Goal: Check status

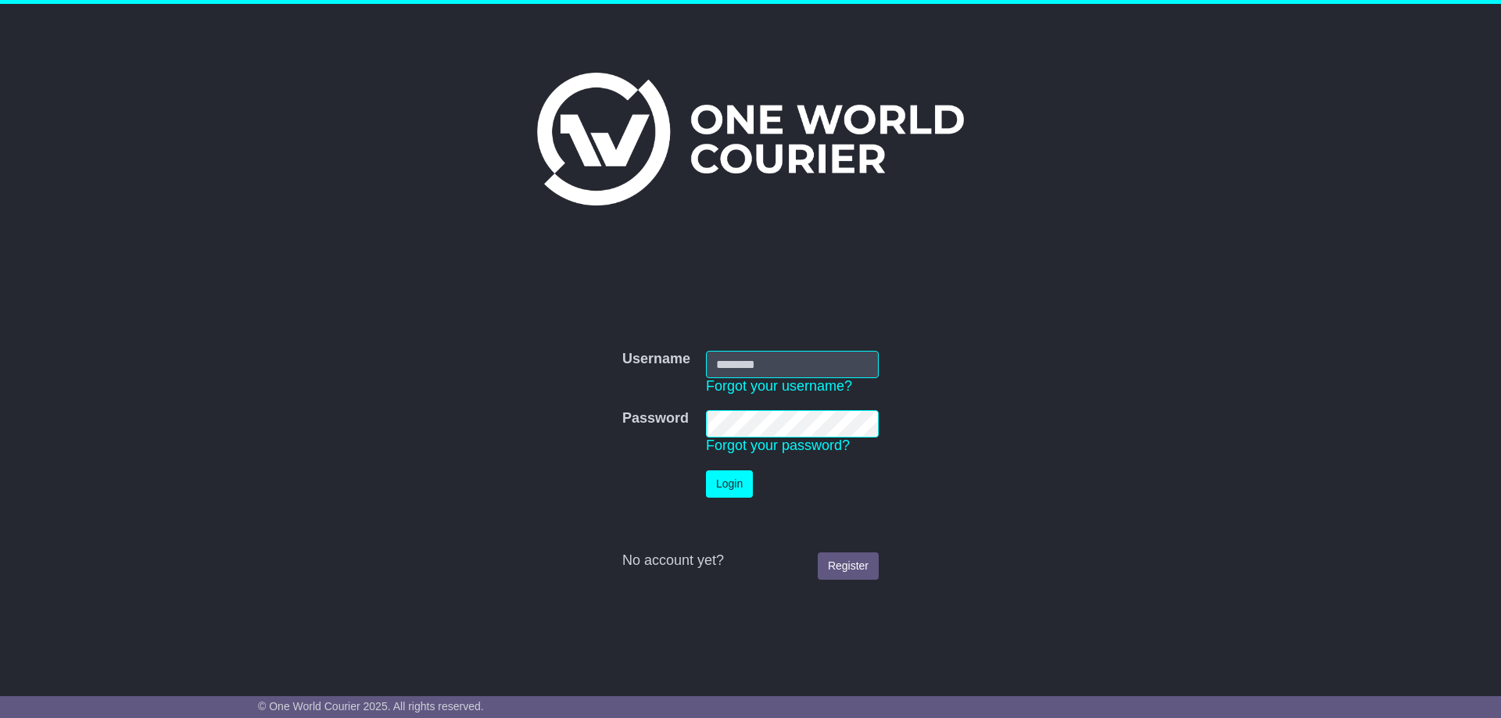
click at [755, 361] on input "Username" at bounding box center [792, 364] width 173 height 27
type input "**********"
click at [742, 481] on button "Login" at bounding box center [729, 483] width 47 height 27
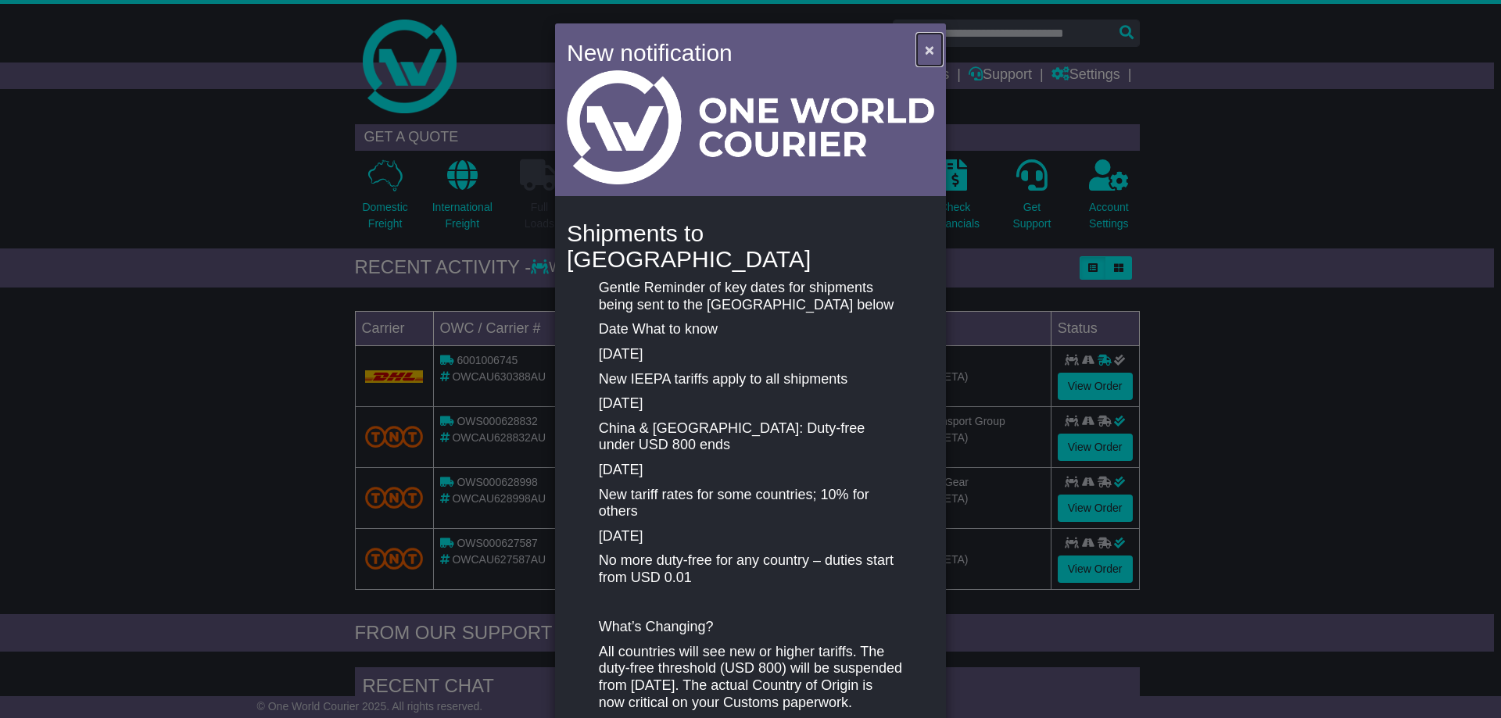
click at [925, 48] on span "×" at bounding box center [929, 50] width 9 height 18
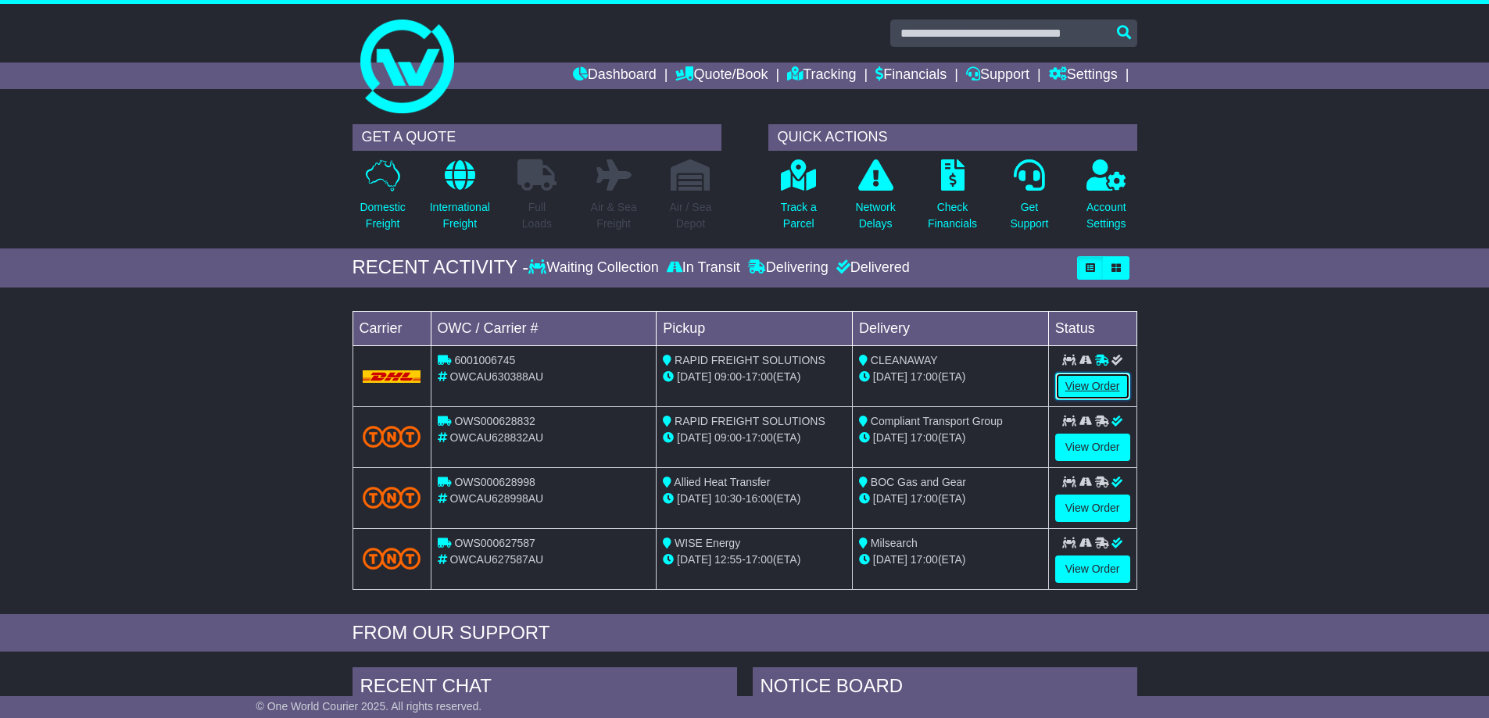
click at [1091, 385] on link "View Order" at bounding box center [1092, 386] width 75 height 27
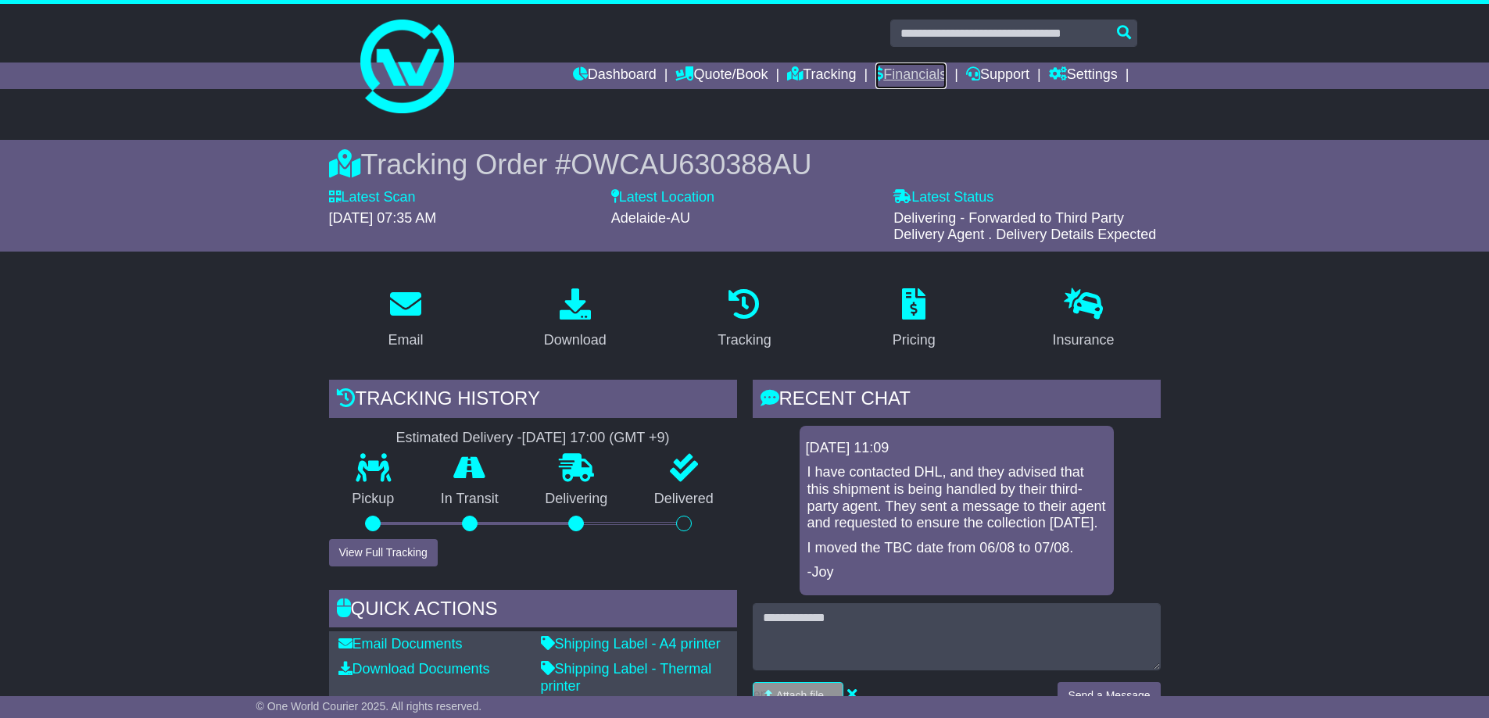
click at [908, 77] on link "Financials" at bounding box center [910, 76] width 71 height 27
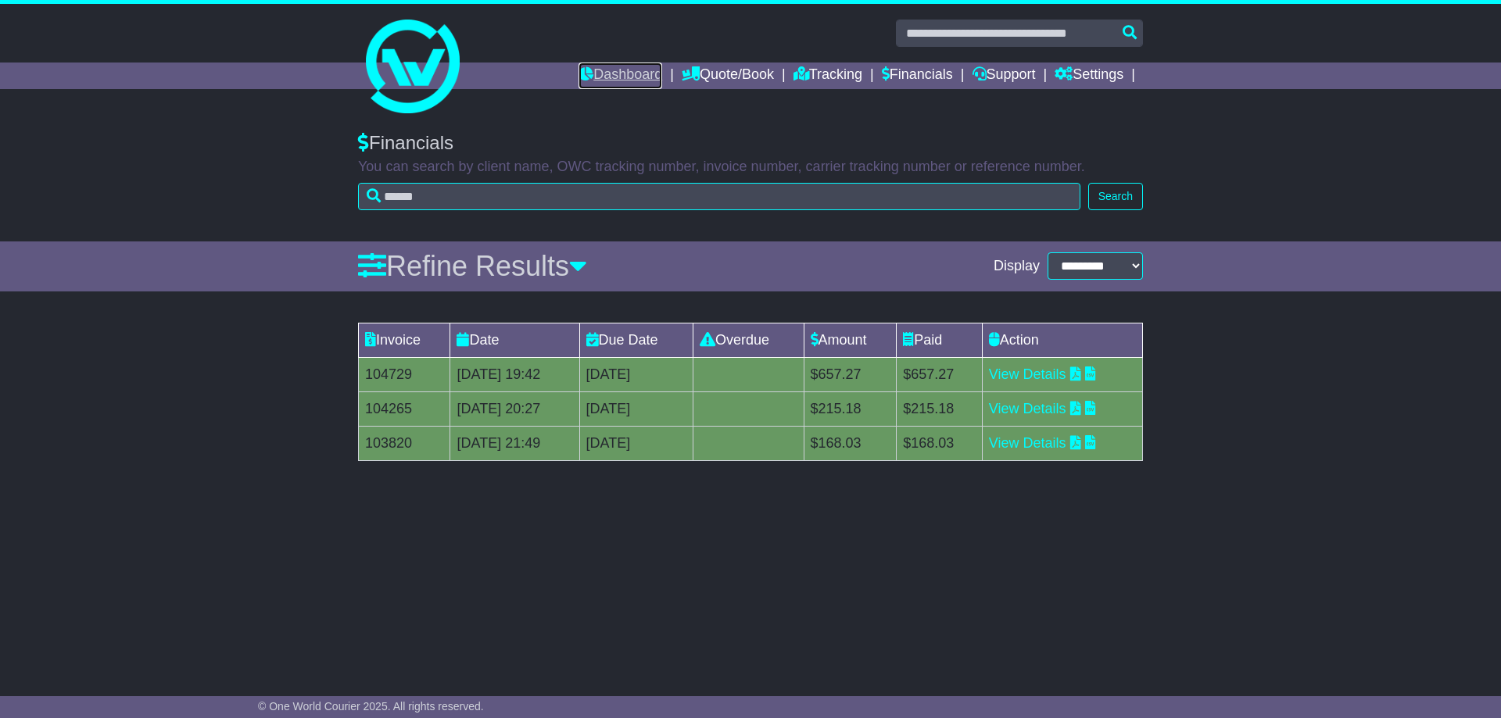
click at [620, 67] on link "Dashboard" at bounding box center [620, 76] width 84 height 27
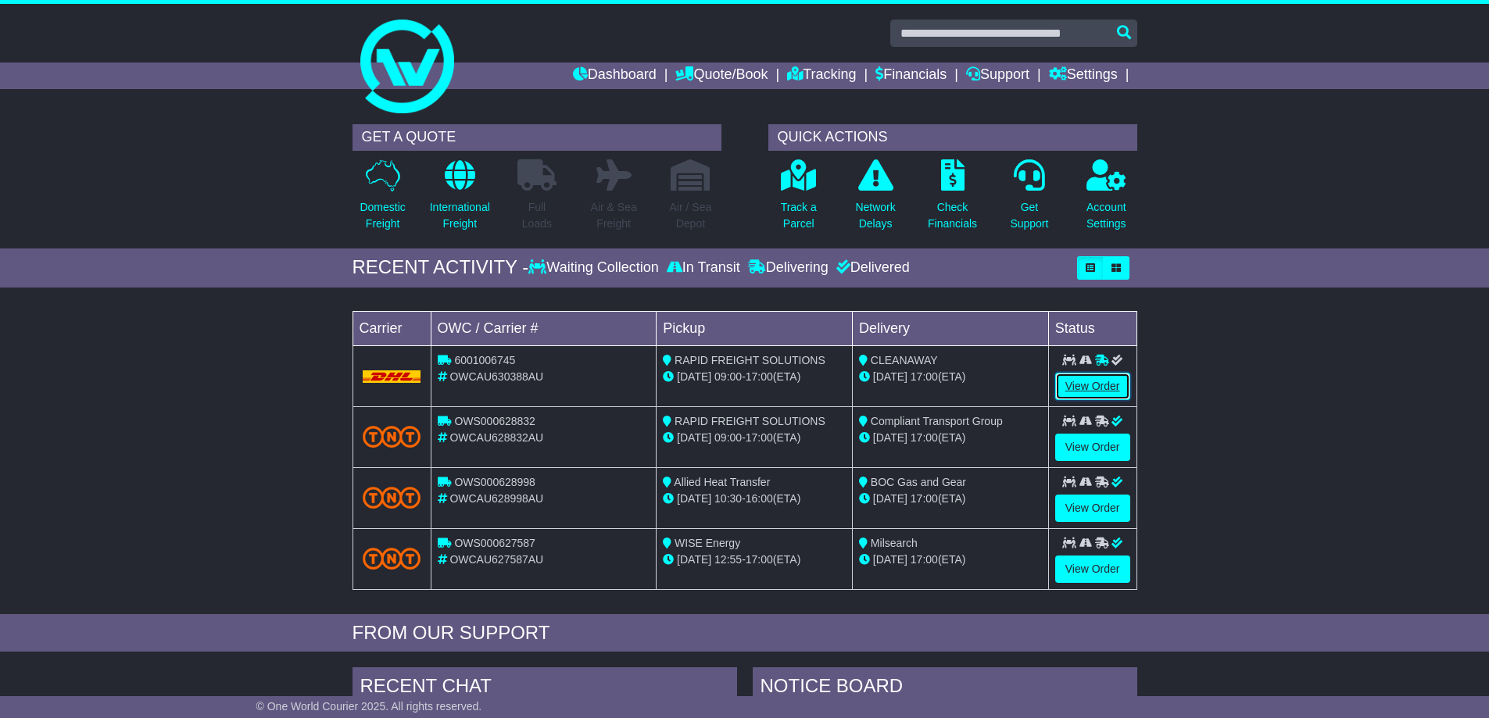
click at [1091, 382] on link "View Order" at bounding box center [1092, 386] width 75 height 27
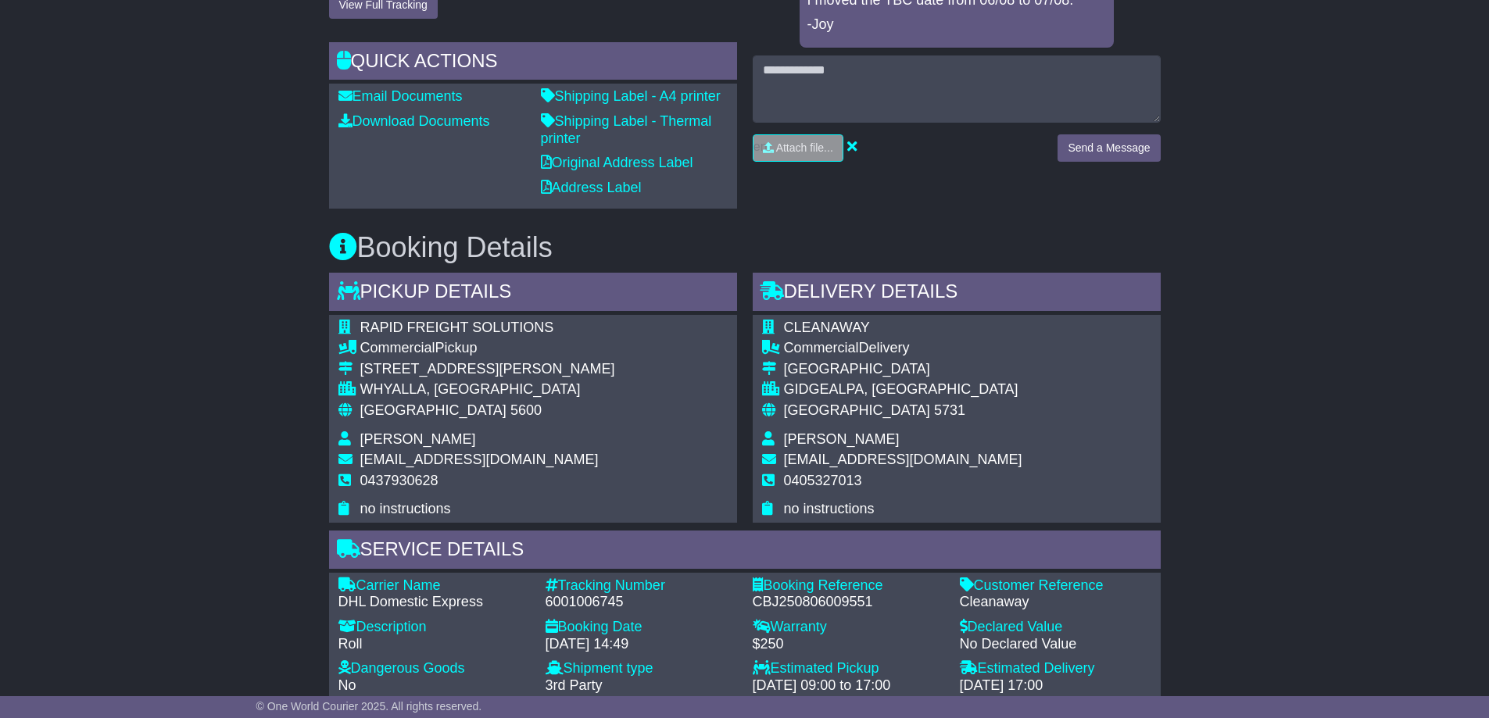
scroll to position [547, 0]
click at [616, 102] on link "Shipping Label - A4 printer" at bounding box center [631, 97] width 180 height 16
drag, startPoint x: 623, startPoint y: 605, endPoint x: 546, endPoint y: 600, distance: 77.5
click at [546, 600] on div "6001006745" at bounding box center [641, 603] width 191 height 17
copy div "6001006745"
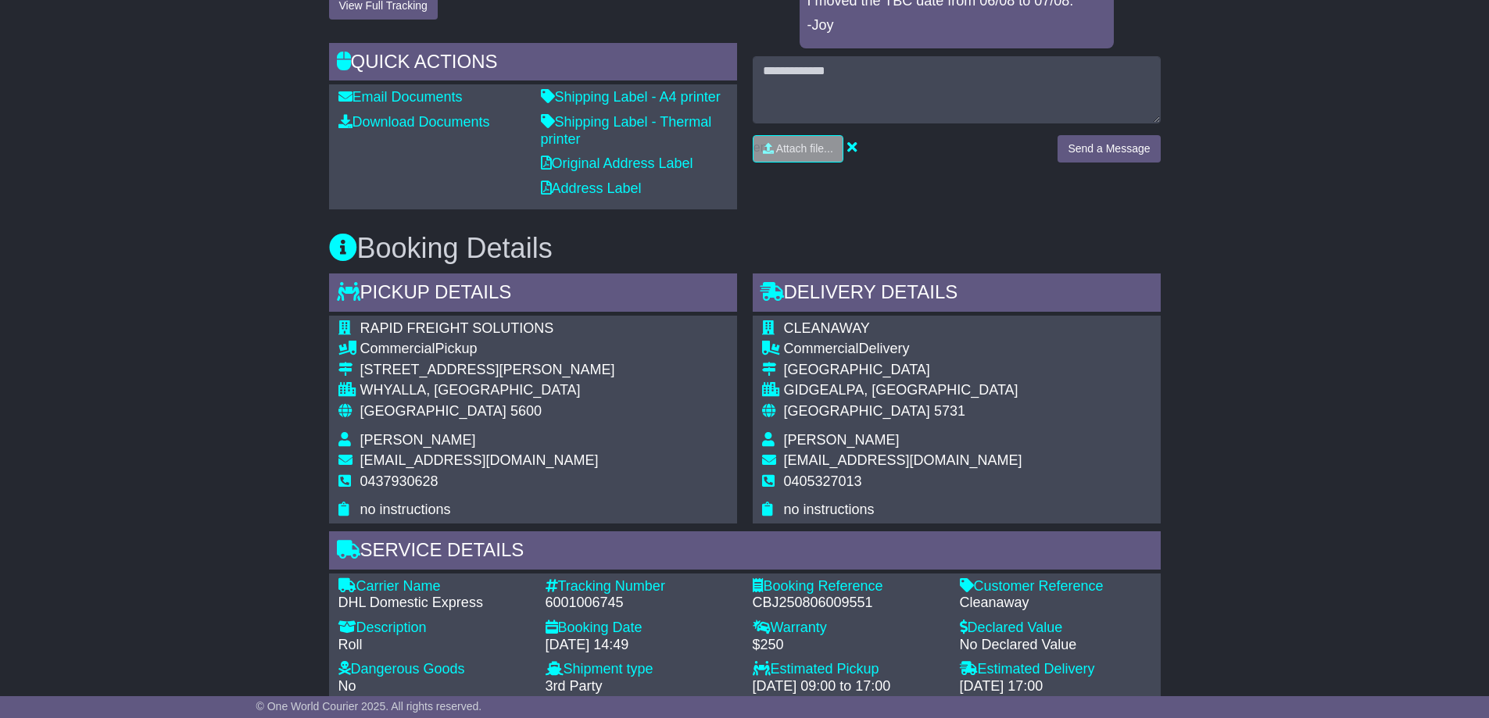
click at [542, 617] on div "Carrier Name - DHL Domestic Express Description - Roll Tracking Number - 600100…" at bounding box center [745, 640] width 828 height 125
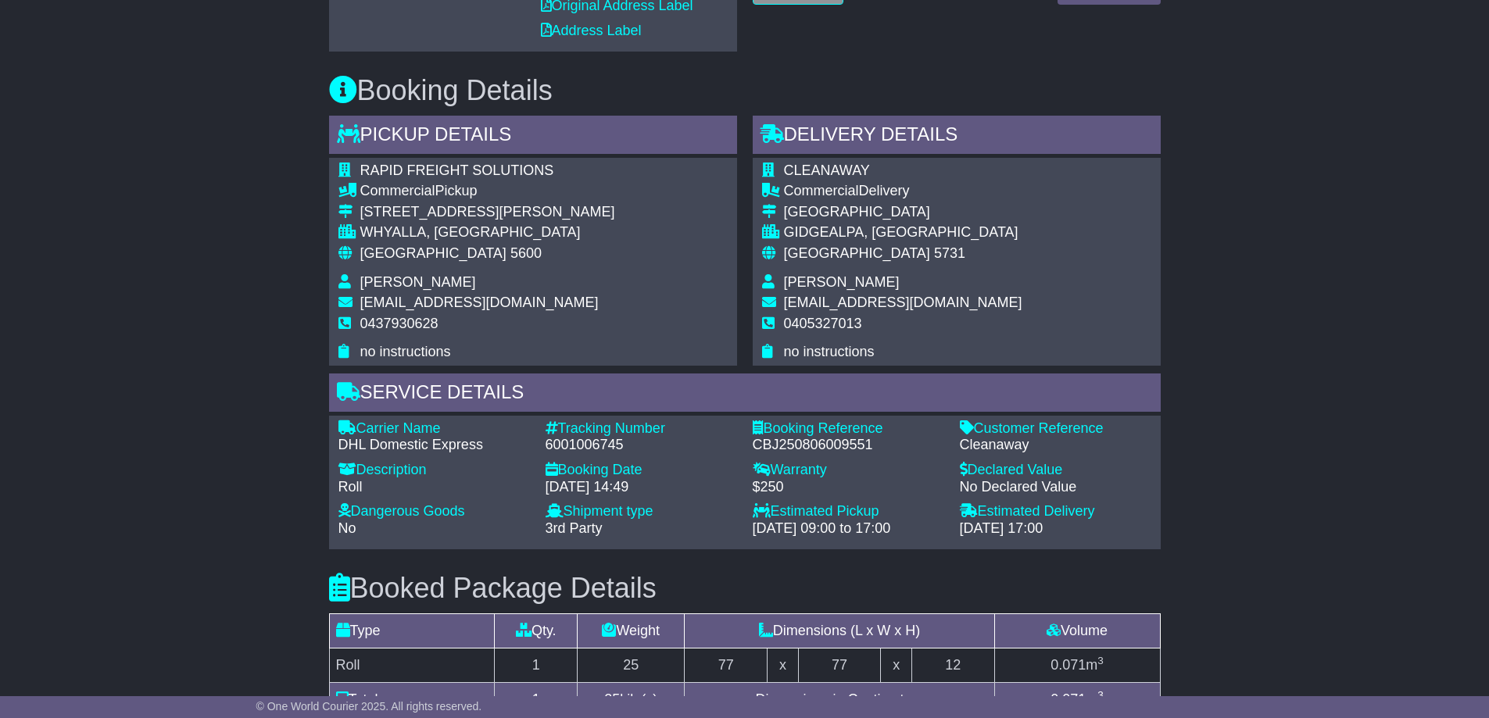
scroll to position [782, 0]
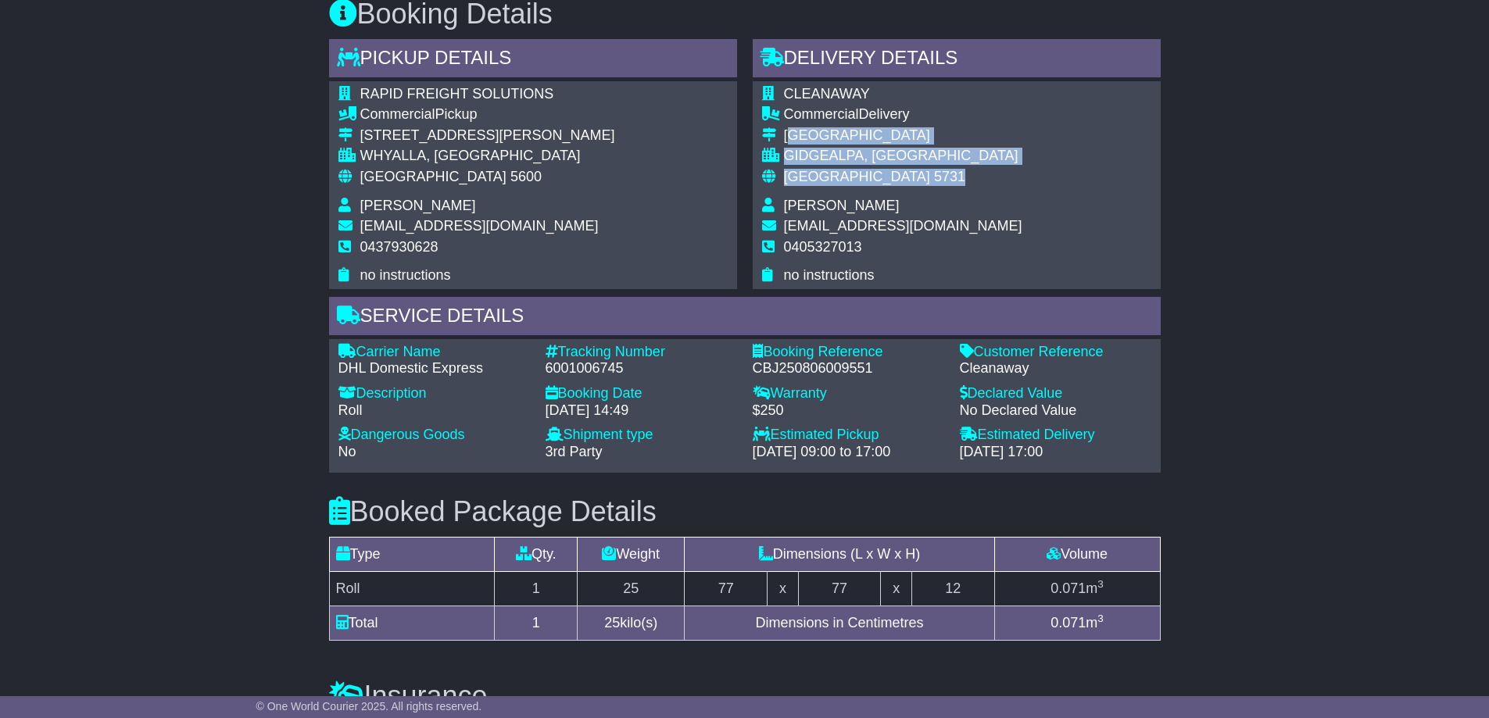
drag, startPoint x: 873, startPoint y: 177, endPoint x: 789, endPoint y: 136, distance: 93.7
click at [789, 136] on tbody "CLEANAWAY Commercial Delivery Bonython Road GIDGEALPA, SA Australia 5731 Josh A…" at bounding box center [892, 185] width 260 height 199
click at [879, 175] on div "Australia 5731" at bounding box center [903, 177] width 238 height 17
drag, startPoint x: 871, startPoint y: 173, endPoint x: 782, endPoint y: 96, distance: 118.6
click at [782, 96] on tbody "CLEANAWAY Commercial Delivery Bonython Road GIDGEALPA, SA Australia 5731 Josh A…" at bounding box center [892, 185] width 260 height 199
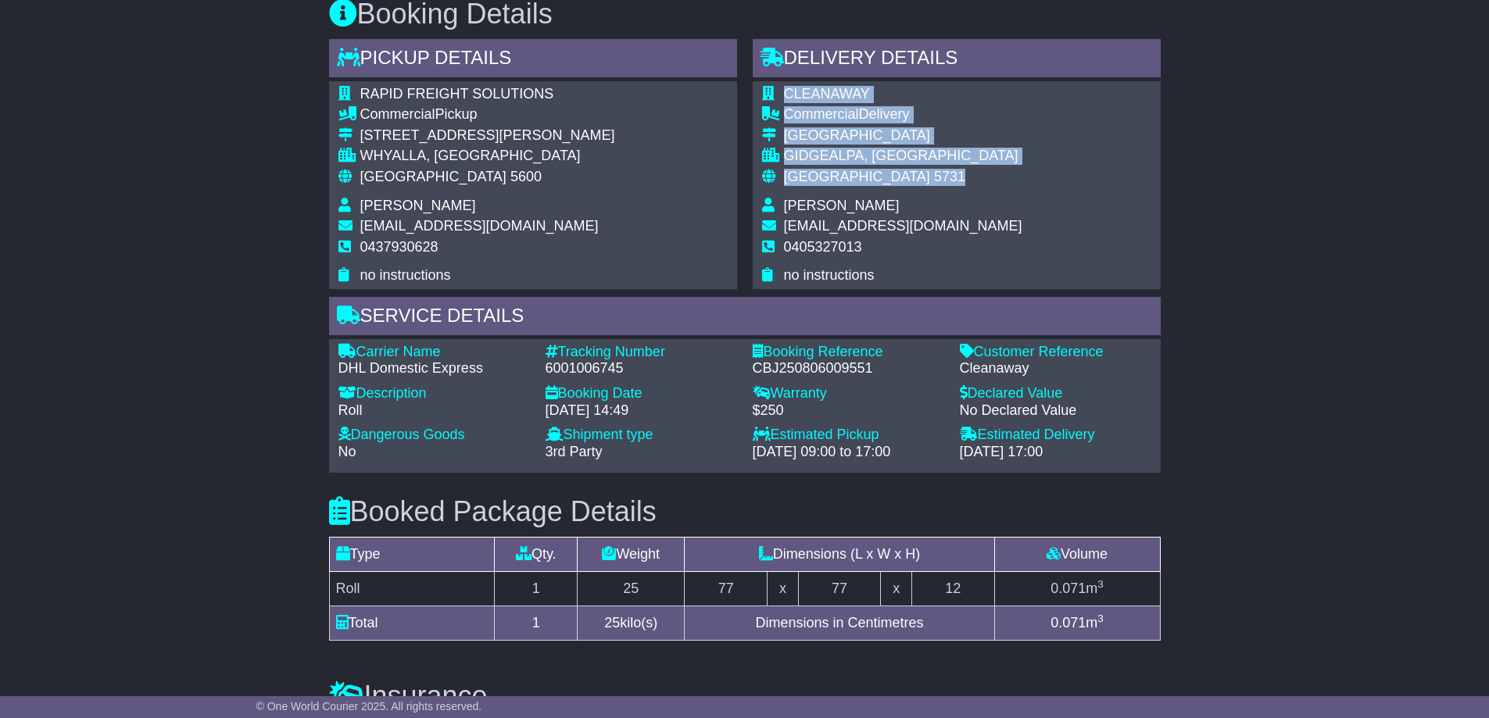
copy tbody "CLEANAWAY Commercial Delivery Bonython Road GIDGEALPA, SA Australia 5731"
click at [884, 173] on div "Australia 5731" at bounding box center [903, 177] width 238 height 17
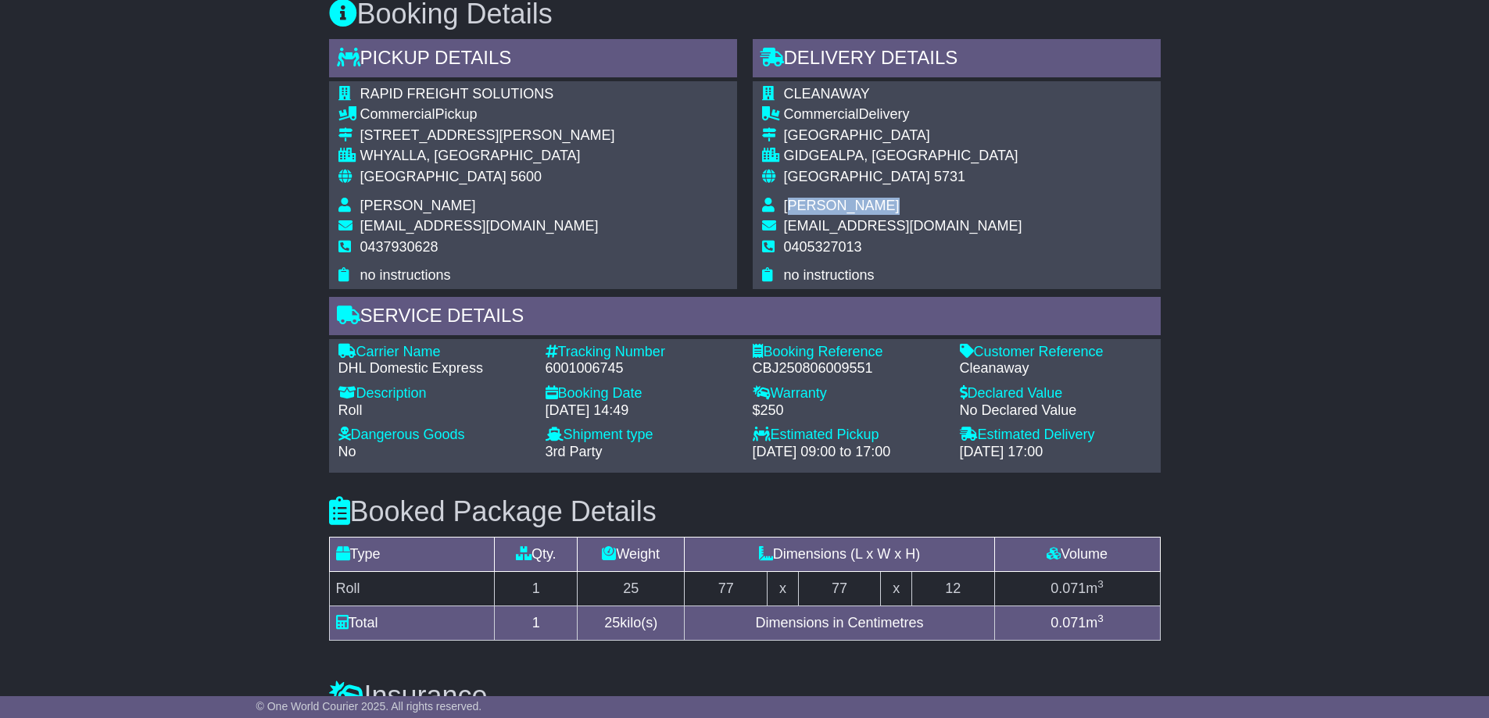
drag, startPoint x: 875, startPoint y: 203, endPoint x: 792, endPoint y: 205, distance: 82.9
click at [792, 205] on span "Josh Anderson" at bounding box center [842, 206] width 116 height 16
click at [878, 206] on td "Josh Anderson" at bounding box center [903, 208] width 238 height 21
drag, startPoint x: 882, startPoint y: 206, endPoint x: 785, endPoint y: 206, distance: 97.7
click at [785, 206] on td "Josh Anderson" at bounding box center [903, 208] width 238 height 21
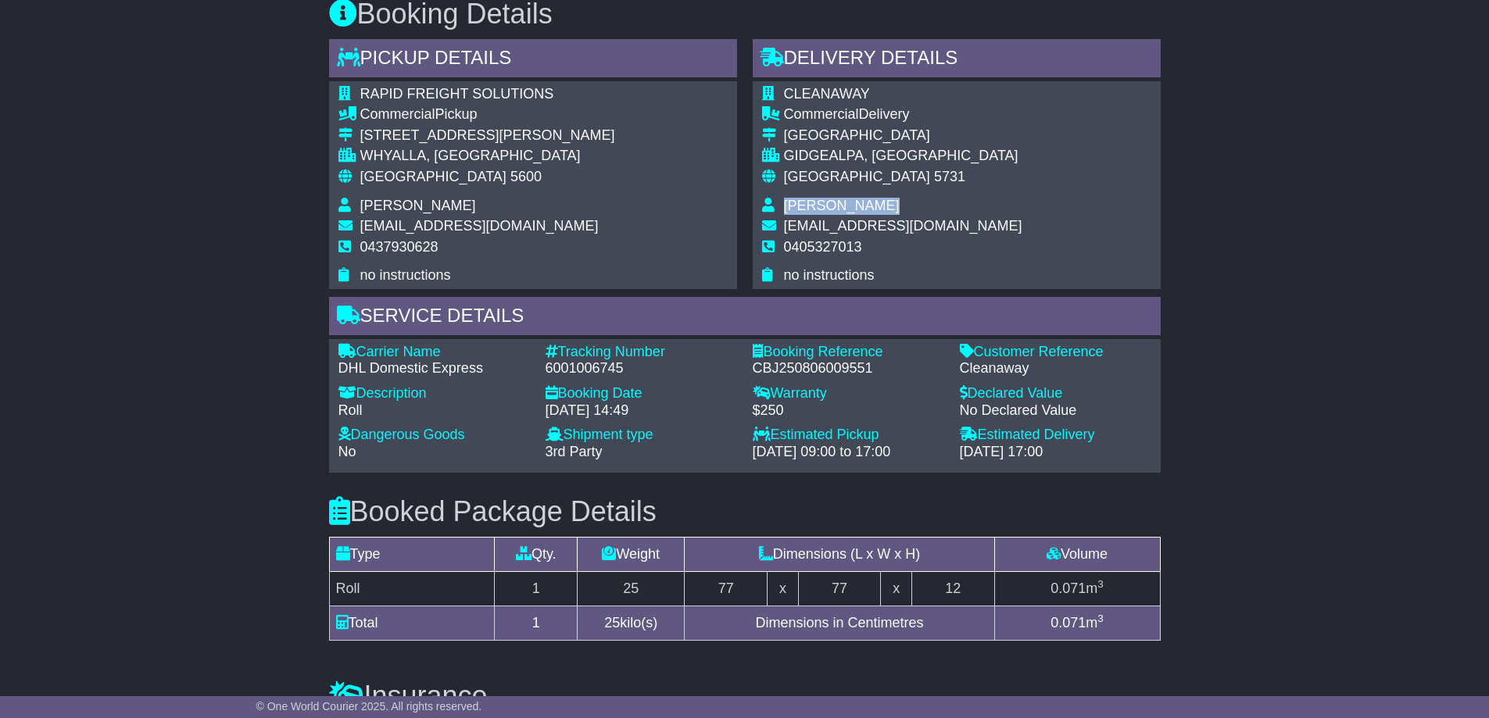
copy span "Josh Anderson"
click at [862, 232] on span "rfsoperations@rapidfreight.com.au" at bounding box center [903, 226] width 238 height 16
drag, startPoint x: 860, startPoint y: 245, endPoint x: 799, endPoint y: 248, distance: 61.8
click at [785, 248] on span "0405327013" at bounding box center [823, 247] width 78 height 16
copy span "0405327013"
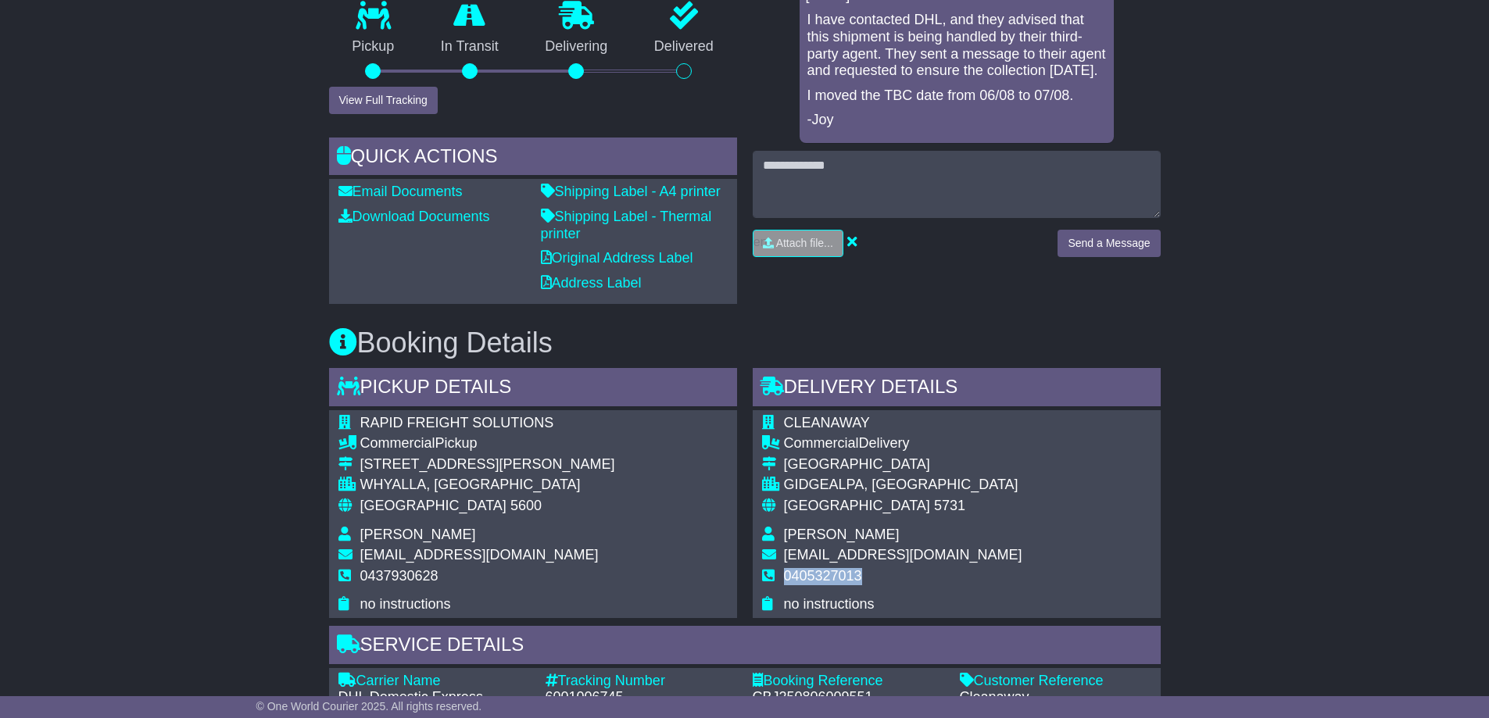
scroll to position [660, 0]
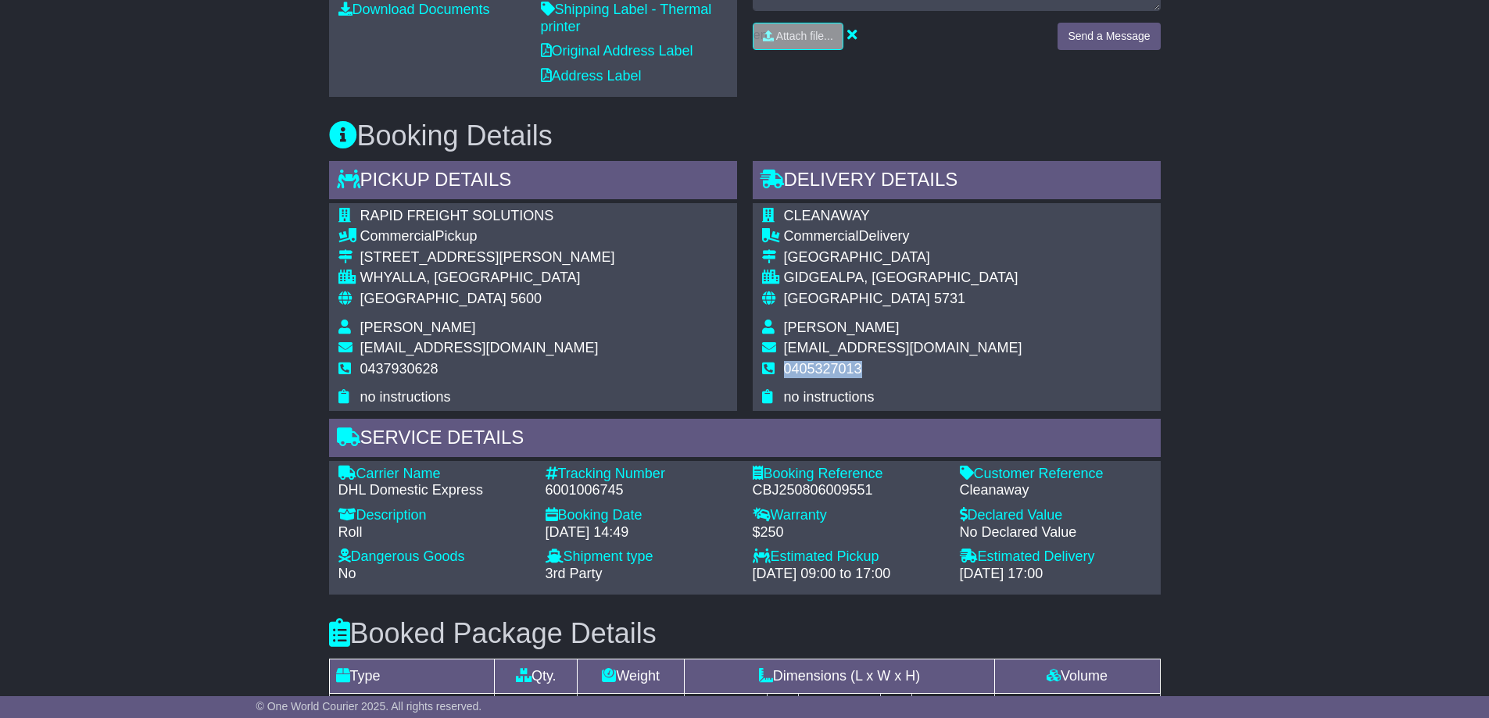
copy span "0405327013"
click at [862, 372] on td "0405327013" at bounding box center [903, 375] width 238 height 29
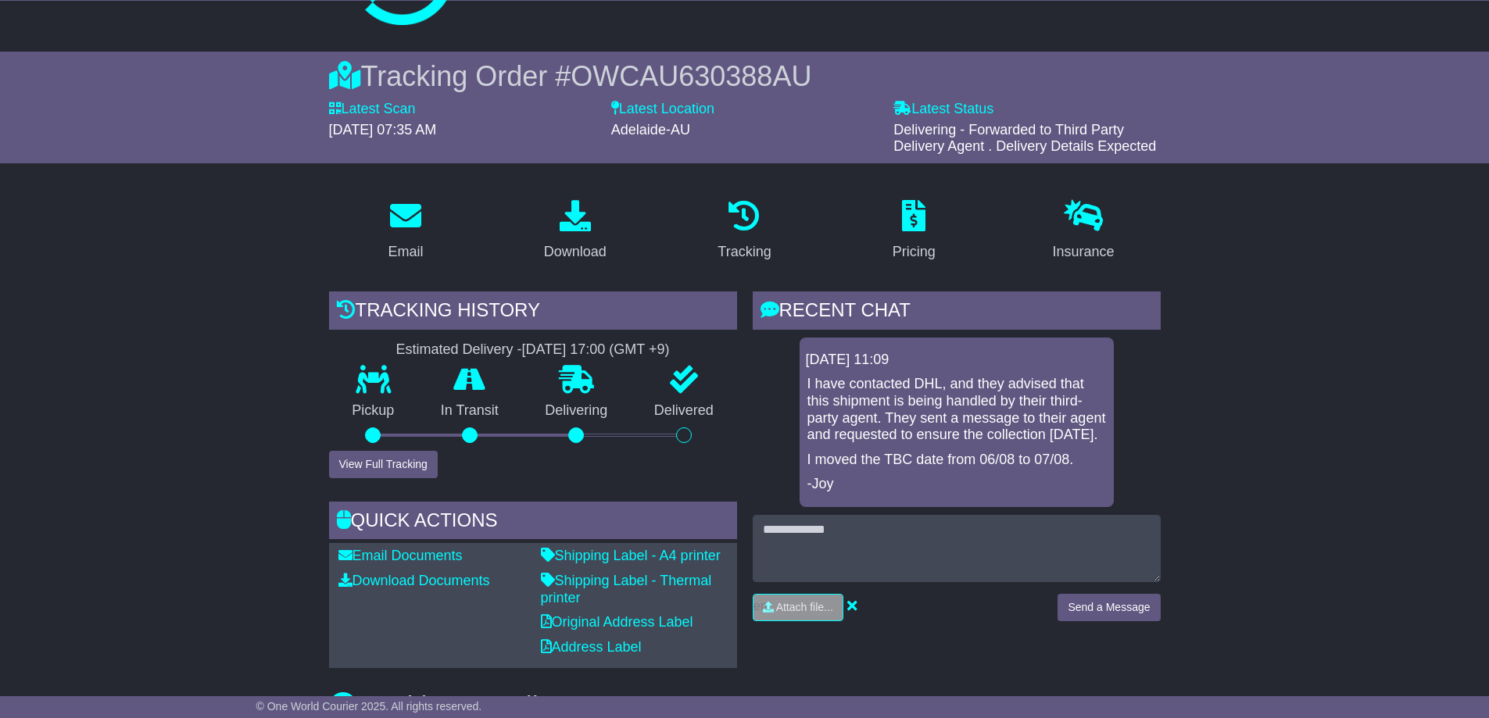
scroll to position [0, 0]
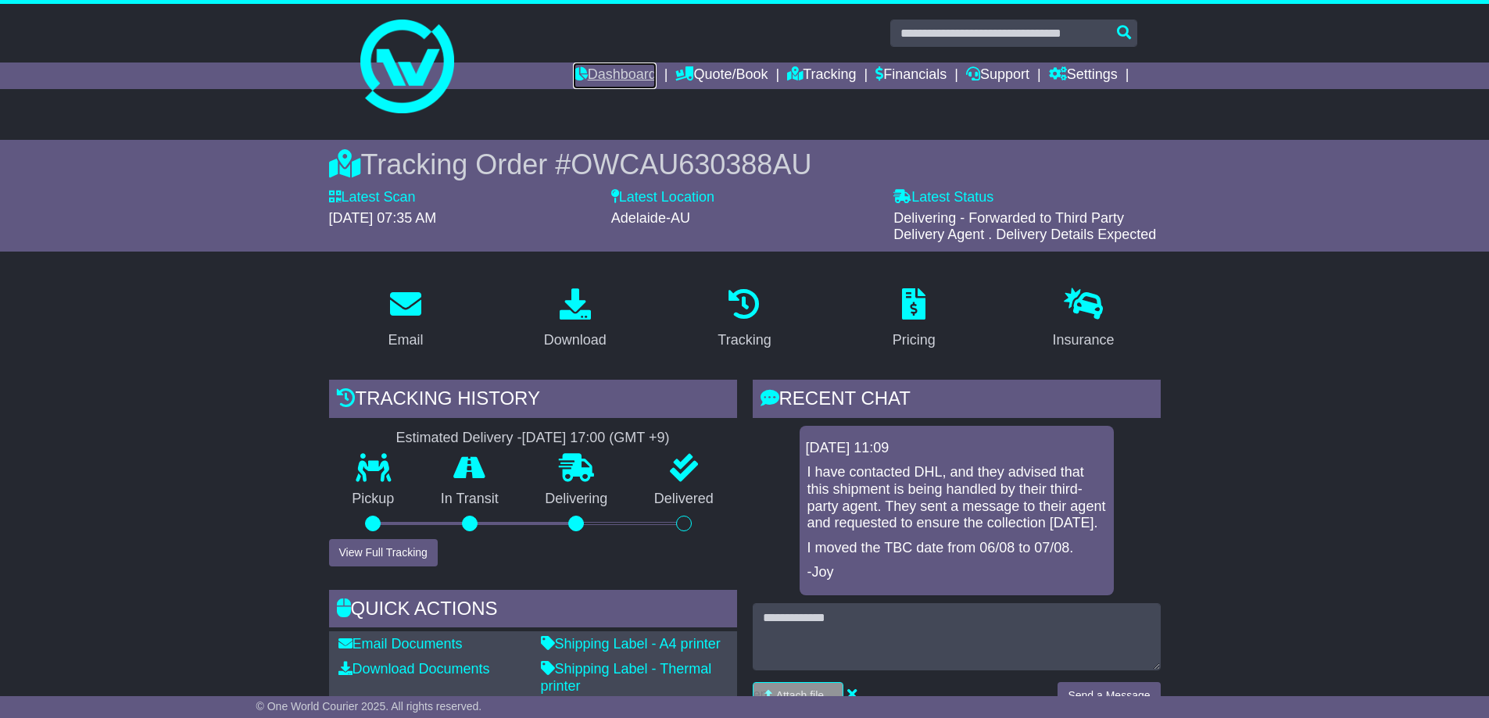
click at [611, 76] on link "Dashboard" at bounding box center [615, 76] width 84 height 27
